Goal: Find specific page/section: Find specific page/section

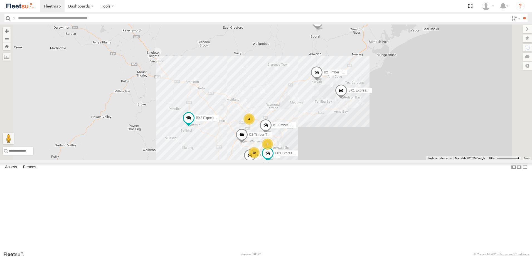
select select "**********"
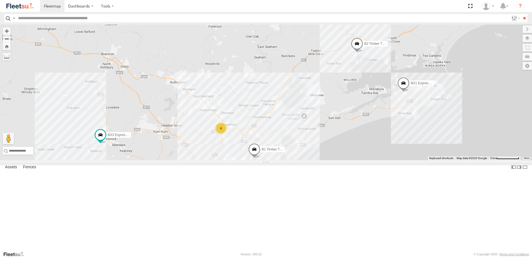
drag, startPoint x: 414, startPoint y: 150, endPoint x: 365, endPoint y: 163, distance: 51.0
click at [366, 160] on div "BX1 Express Ute CX4 Express Ute B2 Timber Truck LX3 Express Ute BX3 Express Ute…" at bounding box center [266, 92] width 532 height 136
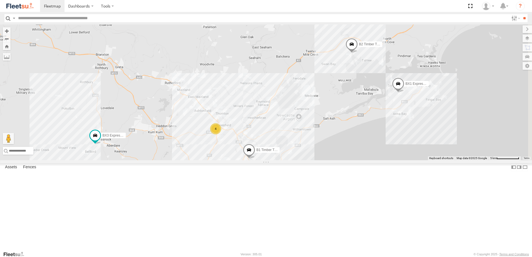
drag, startPoint x: 359, startPoint y: 175, endPoint x: 350, endPoint y: 136, distance: 39.3
click at [350, 136] on div "BX1 Express Ute CX4 Express Ute B2 Timber Truck LX3 Express Ute BX3 Express Ute…" at bounding box center [266, 92] width 532 height 136
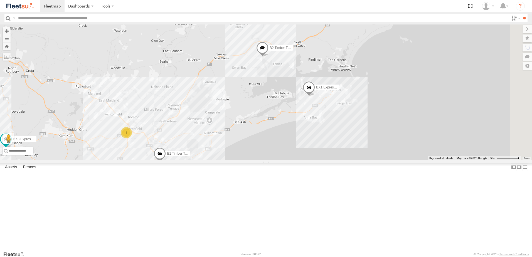
drag, startPoint x: 336, startPoint y: 143, endPoint x: 312, endPoint y: 159, distance: 28.4
click at [312, 159] on div "BX1 Express Ute CX4 Express Ute B2 Timber Truck LX3 Express Ute BX3 Express Ute…" at bounding box center [266, 92] width 532 height 136
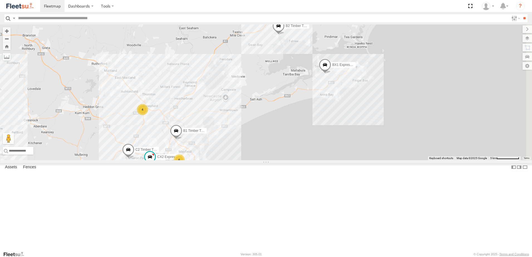
drag, startPoint x: 265, startPoint y: 196, endPoint x: 290, endPoint y: 143, distance: 58.4
click at [290, 143] on div "BX1 Express Ute B2 Timber Truck B1 Timber Truck C2 Timber Truck BX4 Express Ute…" at bounding box center [266, 92] width 532 height 136
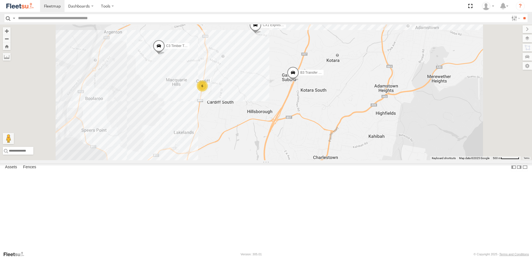
drag, startPoint x: 428, startPoint y: 104, endPoint x: 359, endPoint y: 179, distance: 102.0
click at [359, 160] on div "C3 Timber Truck CX2 Express Ute B3 Transfer Truck CX1 Express Ute 6 LX3 Express…" at bounding box center [266, 92] width 532 height 136
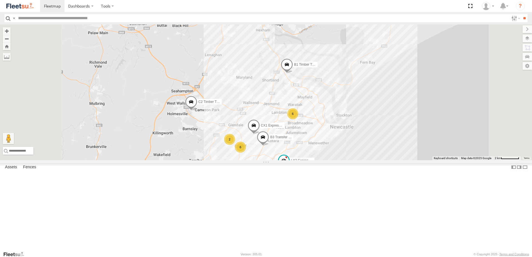
drag, startPoint x: 297, startPoint y: 129, endPoint x: 303, endPoint y: 154, distance: 26.0
click at [304, 154] on div "B3 Transfer Truck CX1 Express Ute LX3 Express Ute 6 6 2 3 BX2 Express Ute B1 Ti…" at bounding box center [266, 92] width 532 height 136
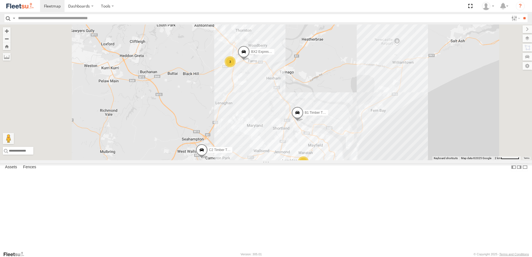
drag, startPoint x: 410, startPoint y: 129, endPoint x: 416, endPoint y: 147, distance: 18.5
click at [415, 146] on div "B3 Transfer Truck CX1 Express Ute LX3 Express Ute 6 6 2 3 BX2 Express Ute B1 Ti…" at bounding box center [266, 92] width 532 height 136
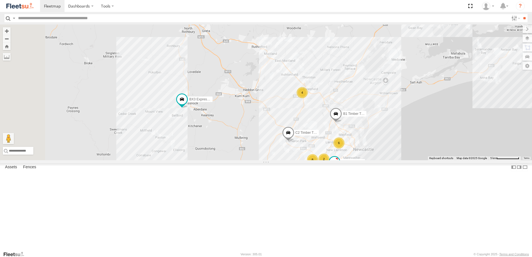
drag, startPoint x: 289, startPoint y: 163, endPoint x: 314, endPoint y: 137, distance: 36.0
click at [314, 137] on div "LX3 Express Ute B1 Timber Truck C2 Timber Truck 8 6 B2 Timber Truck 4 2 BX3 Exp…" at bounding box center [266, 92] width 532 height 136
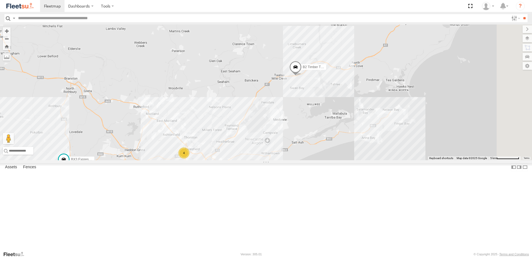
drag, startPoint x: 418, startPoint y: 101, endPoint x: 307, endPoint y: 162, distance: 126.9
click at [307, 160] on div "LX3 Express Ute B1 Timber Truck C2 Timber Truck 8 6 B2 Timber Truck 4 2 BX3 Exp…" at bounding box center [266, 92] width 532 height 136
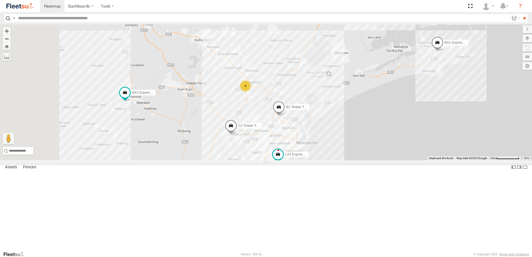
drag, startPoint x: 316, startPoint y: 174, endPoint x: 377, endPoint y: 84, distance: 109.4
click at [377, 84] on div "LX3 Express Ute B1 Timber Truck C2 Timber Truck B2 Timber Truck BX3 Express Ute…" at bounding box center [266, 92] width 532 height 136
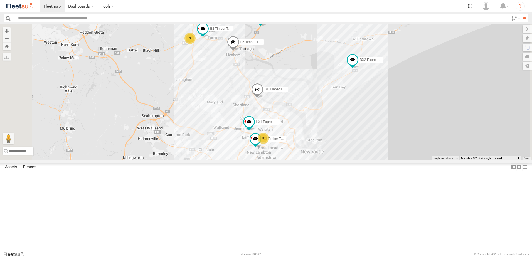
drag, startPoint x: 272, startPoint y: 141, endPoint x: 276, endPoint y: 143, distance: 4.1
click at [272, 140] on div "BX1 Express Ute CX4 Express Ute B5 Timber Truck BX2 Express Ute BX3 Express Ute…" at bounding box center [266, 92] width 532 height 136
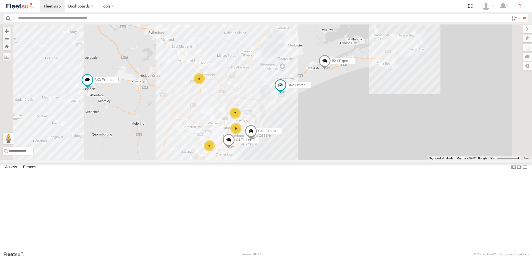
drag, startPoint x: 383, startPoint y: 120, endPoint x: 385, endPoint y: 123, distance: 4.0
click at [384, 123] on div "BX1 Express Ute CX4 Express Ute C4 Timber Truck BX2 Express Ute BX3 Express Ute…" at bounding box center [266, 92] width 532 height 136
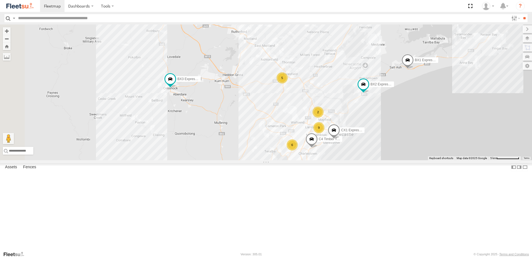
drag, startPoint x: 214, startPoint y: 142, endPoint x: 285, endPoint y: 140, distance: 71.8
click at [285, 140] on div "BX1 Express Ute CX4 Express Ute C4 Timber Truck BX2 Express Ute BX3 Express Ute…" at bounding box center [266, 92] width 532 height 136
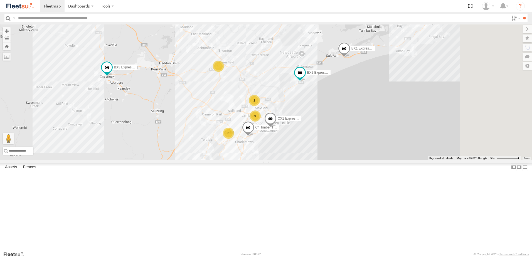
drag, startPoint x: 377, startPoint y: 133, endPoint x: 270, endPoint y: 113, distance: 108.7
click at [270, 113] on div "BX1 Express Ute CX4 Express Ute C4 Timber Truck BX2 Express Ute BX3 Express Ute…" at bounding box center [266, 92] width 532 height 136
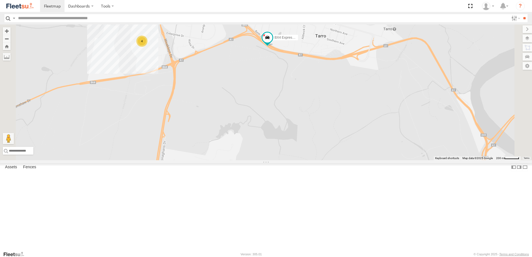
drag, startPoint x: 236, startPoint y: 121, endPoint x: 264, endPoint y: 132, distance: 29.8
click at [264, 133] on div "BX1 Express Ute CX4 Express Ute C4 Timber Truck BX2 Express Ute BX3 Express Ute…" at bounding box center [266, 92] width 532 height 136
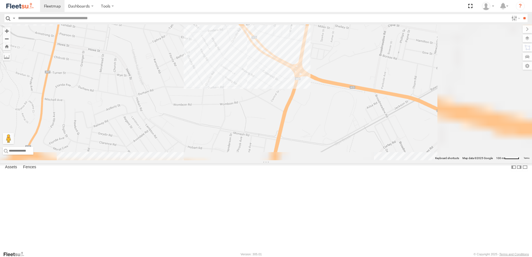
drag, startPoint x: 383, startPoint y: 217, endPoint x: 322, endPoint y: 73, distance: 156.3
click at [322, 73] on div "BX1 Express Ute CX3 Express Ute B5 Timber Truck BX2 Express Ute BX3 Express Ute…" at bounding box center [266, 92] width 532 height 136
